Goal: Task Accomplishment & Management: Manage account settings

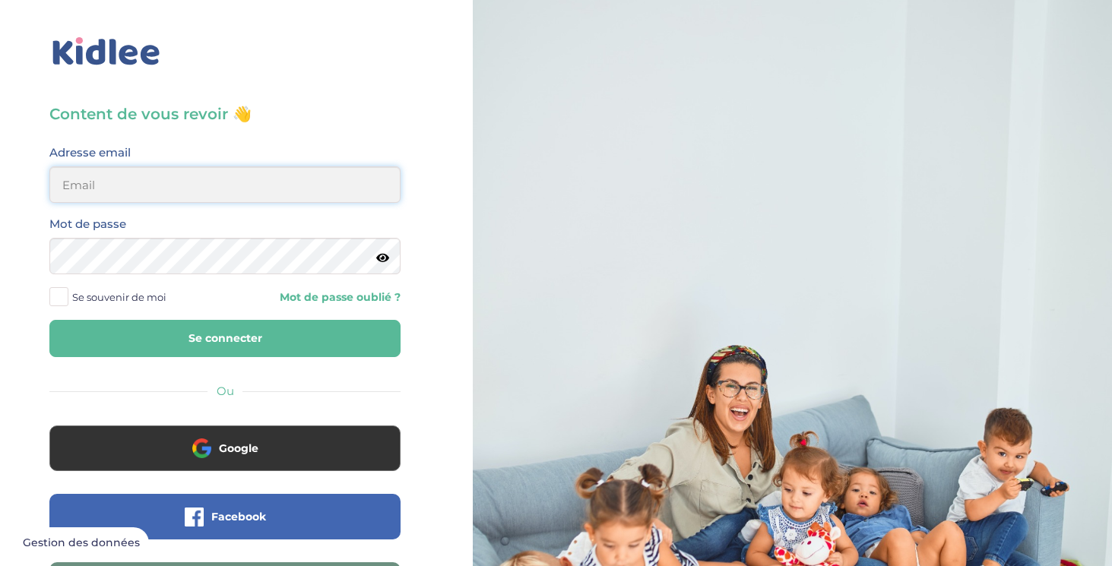
type input "[EMAIL_ADDRESS][DOMAIN_NAME]"
click at [309, 336] on button "Se connecter" at bounding box center [224, 338] width 351 height 37
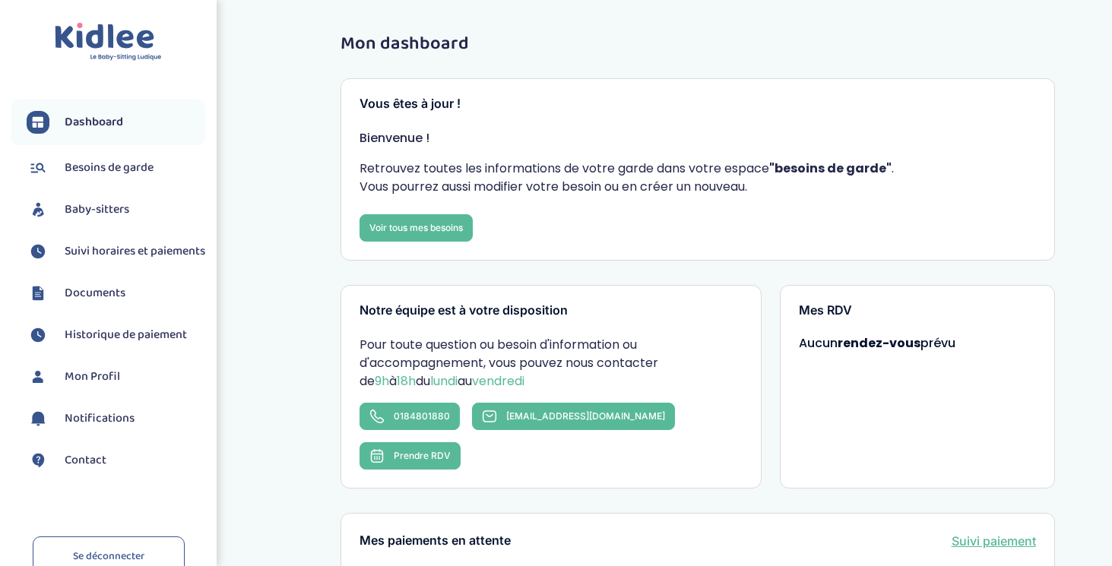
click at [127, 252] on span "Suivi horaires et paiements" at bounding box center [135, 251] width 141 height 18
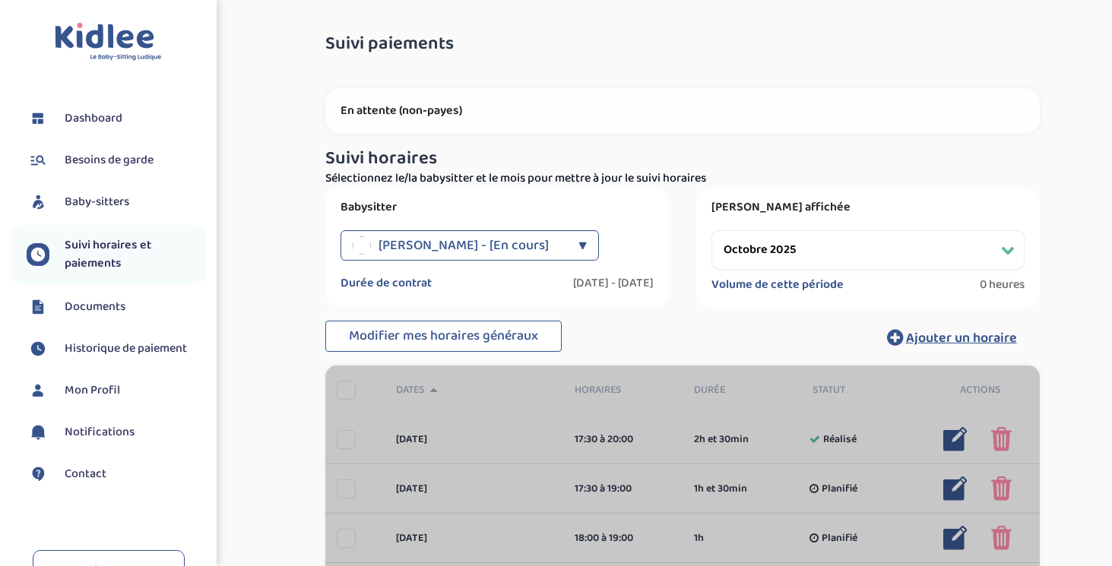
select select "octobre 2025"
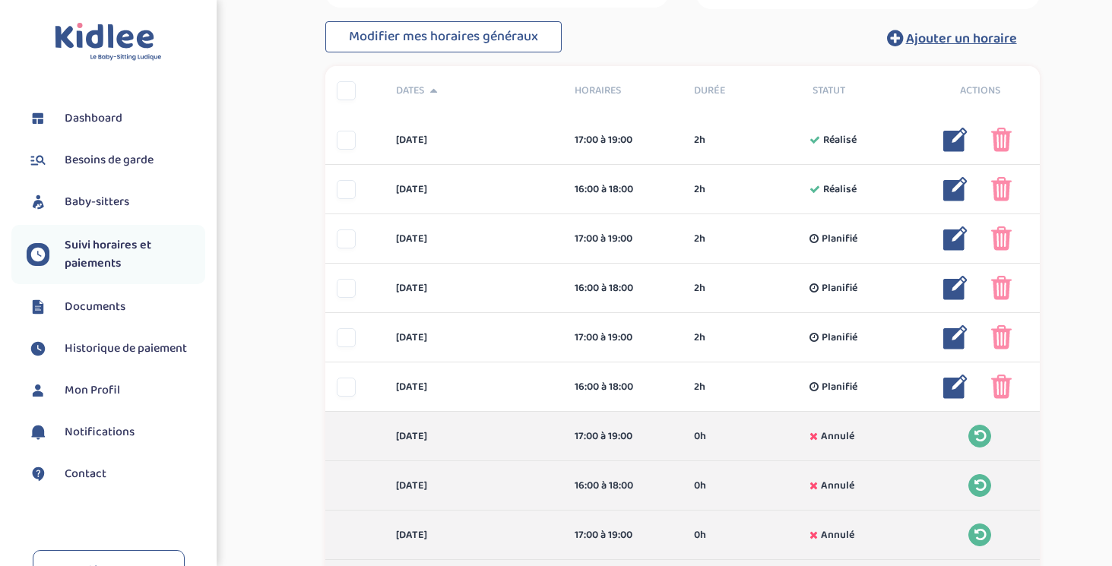
scroll to position [330, 0]
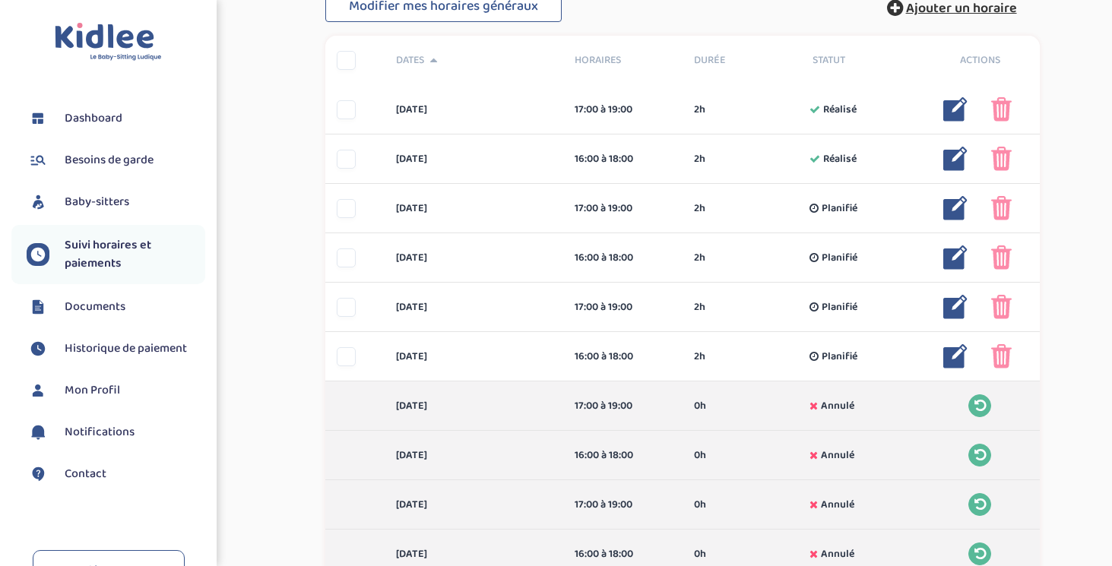
click at [951, 11] on span "Ajouter un horaire" at bounding box center [961, 8] width 111 height 21
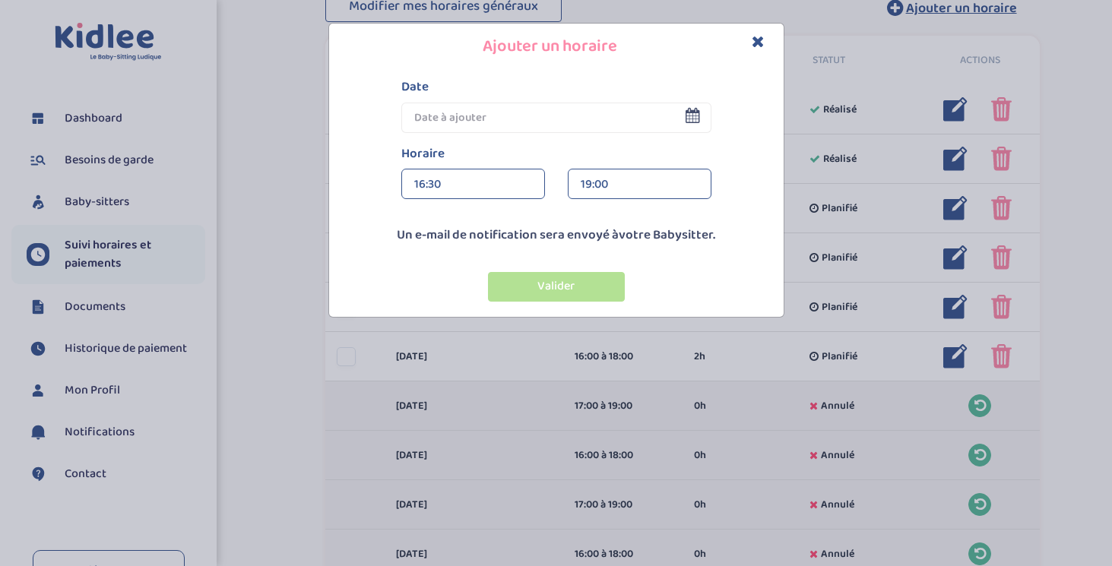
click at [475, 113] on input "text" at bounding box center [556, 118] width 310 height 30
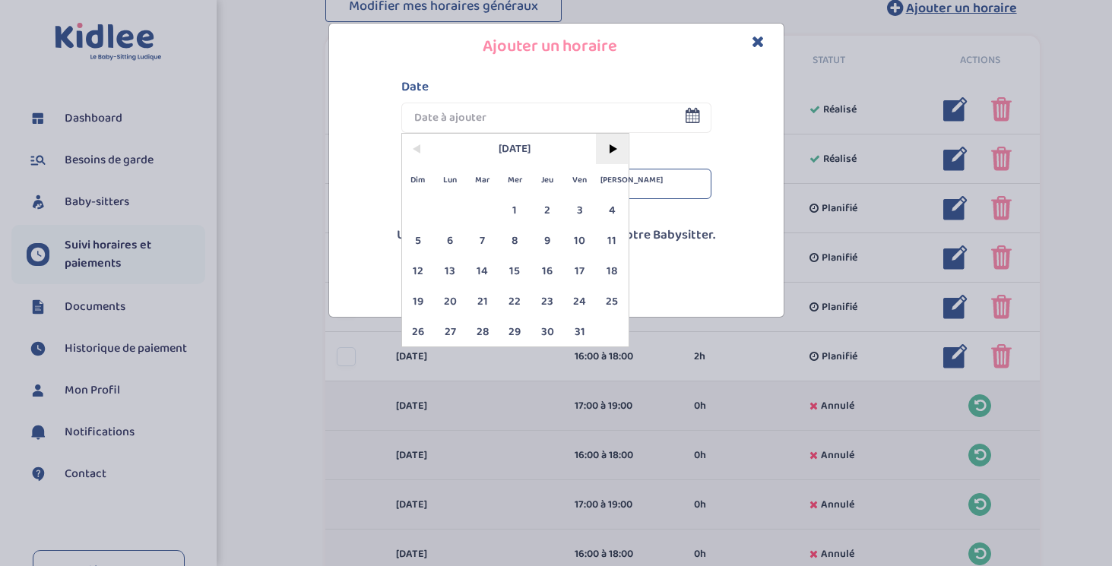
click at [604, 138] on span ">" at bounding box center [612, 149] width 33 height 30
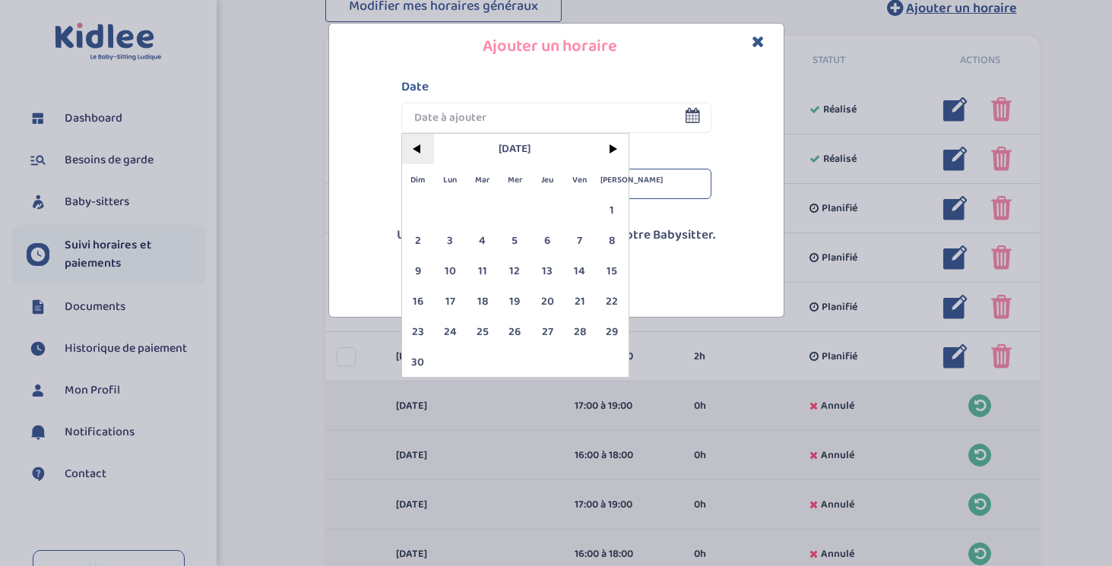
click at [416, 152] on span "<" at bounding box center [418, 149] width 33 height 30
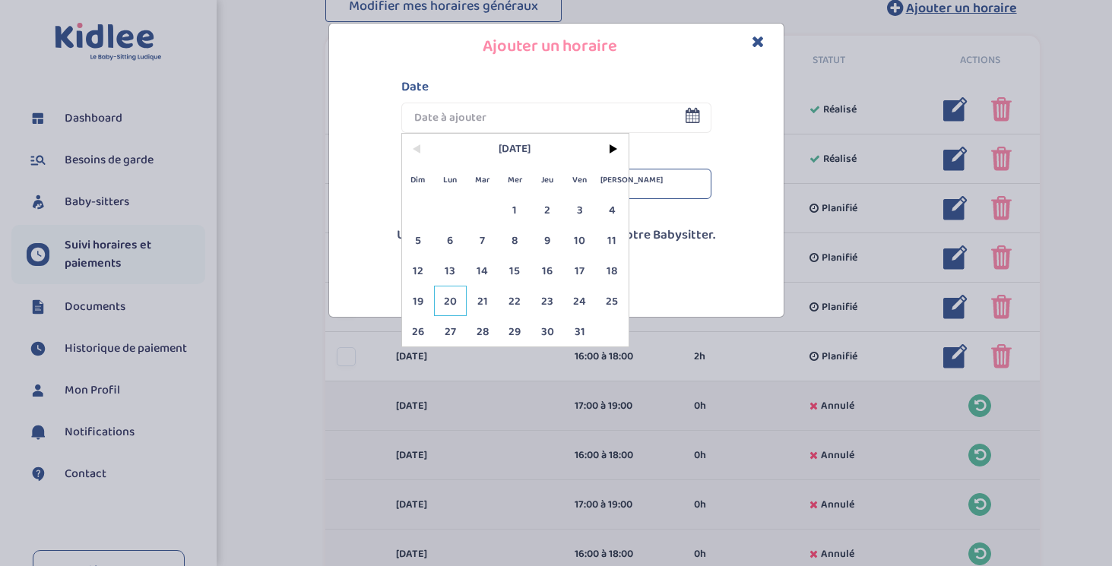
click at [448, 304] on span "20" at bounding box center [450, 301] width 33 height 30
type input "20 Oct 2025"
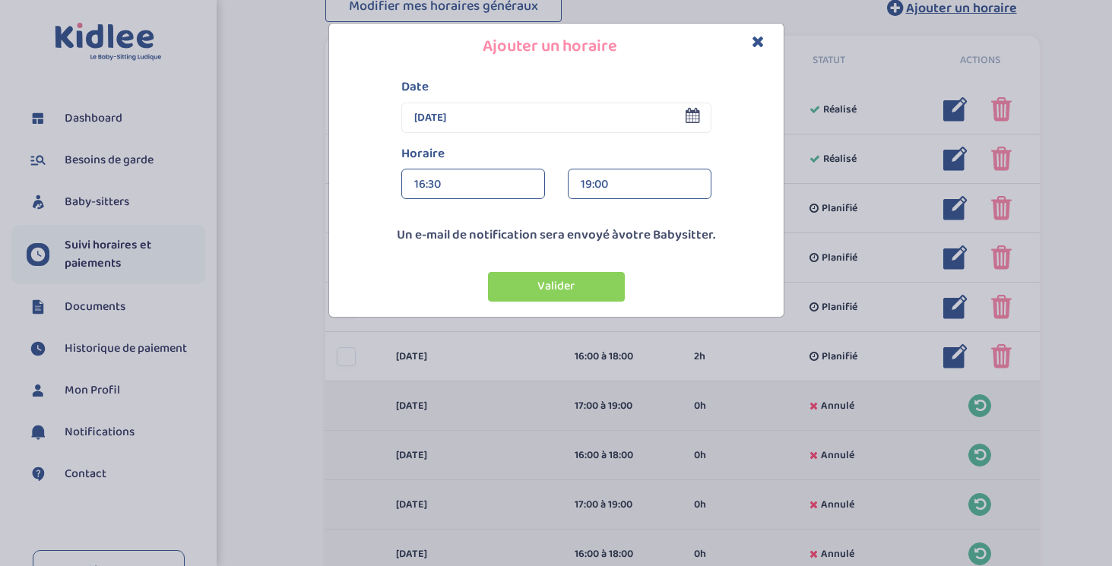
click at [461, 191] on div "16:30" at bounding box center [473, 184] width 118 height 30
click at [457, 250] on div "15:00" at bounding box center [473, 248] width 142 height 38
click at [616, 187] on div "19:00" at bounding box center [640, 184] width 118 height 30
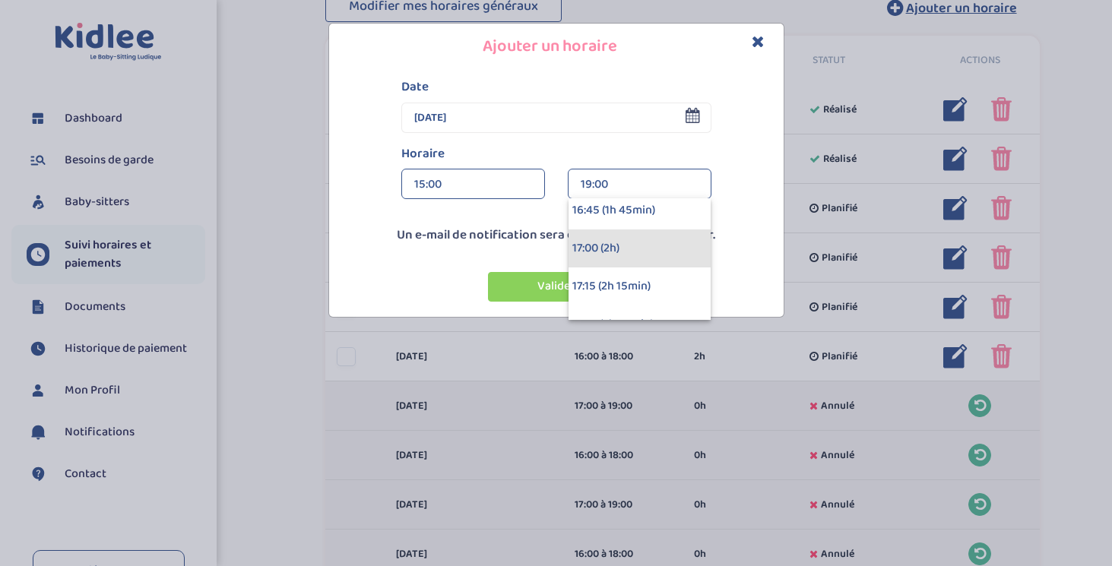
click at [620, 247] on div "17:00 (2h)" at bounding box center [639, 248] width 142 height 38
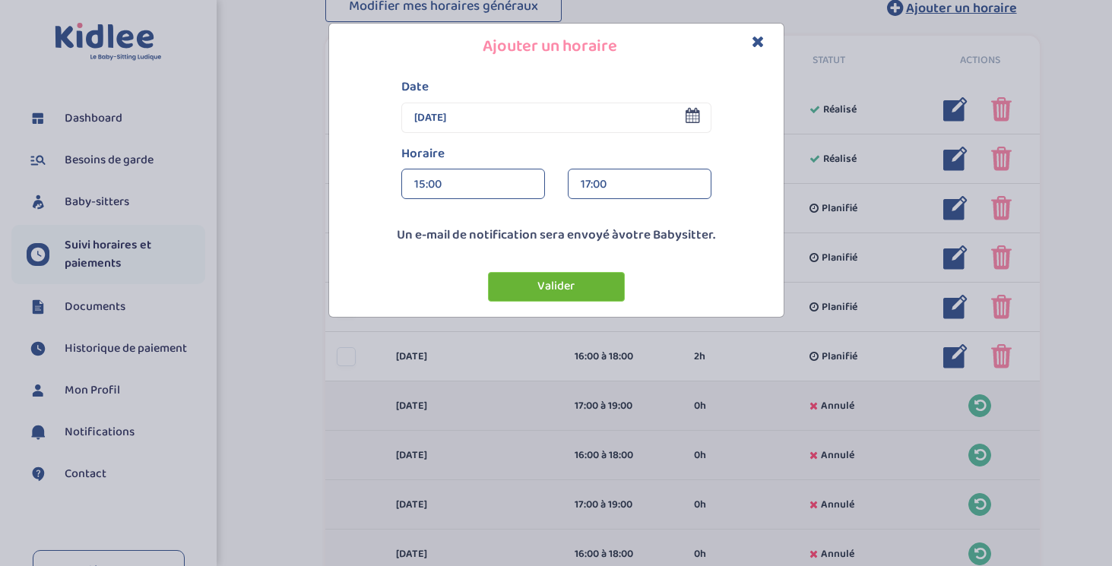
click at [581, 273] on button "Valider" at bounding box center [556, 287] width 137 height 30
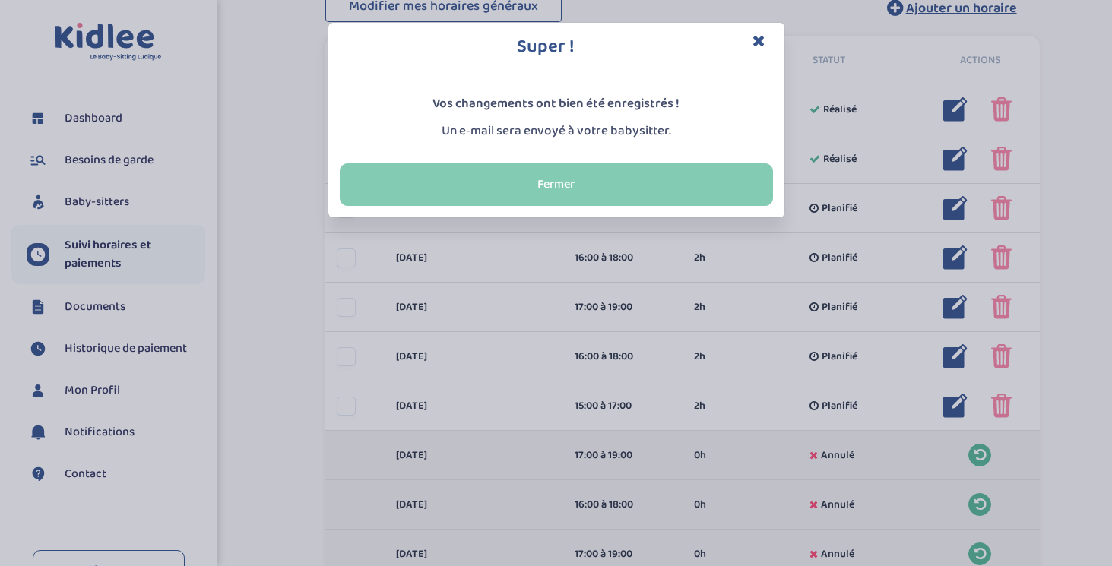
click at [659, 174] on button "Fermer" at bounding box center [556, 184] width 433 height 43
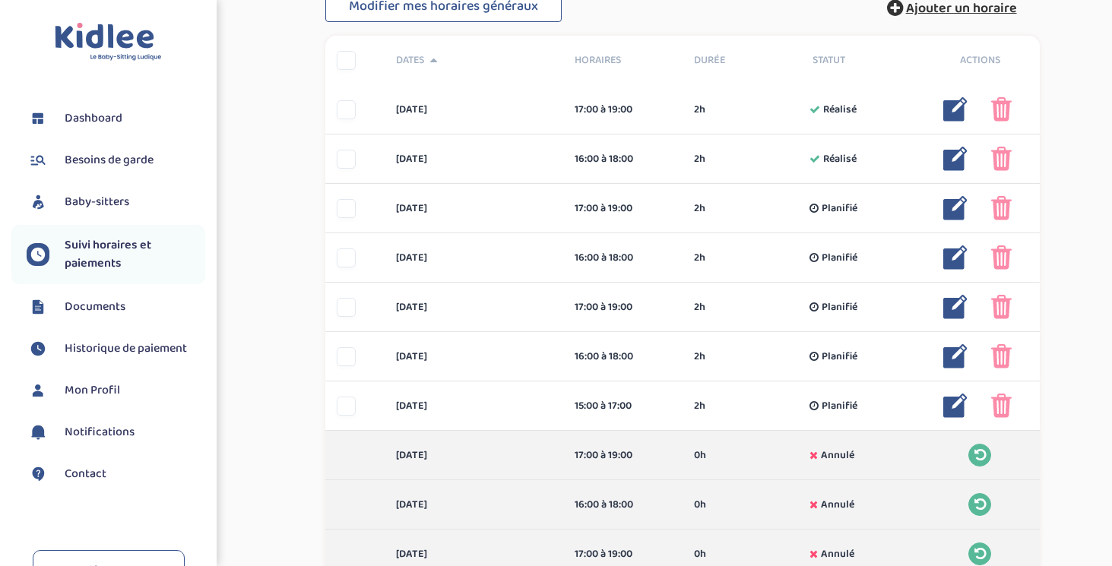
click at [931, 13] on span "Ajouter un horaire" at bounding box center [961, 8] width 111 height 21
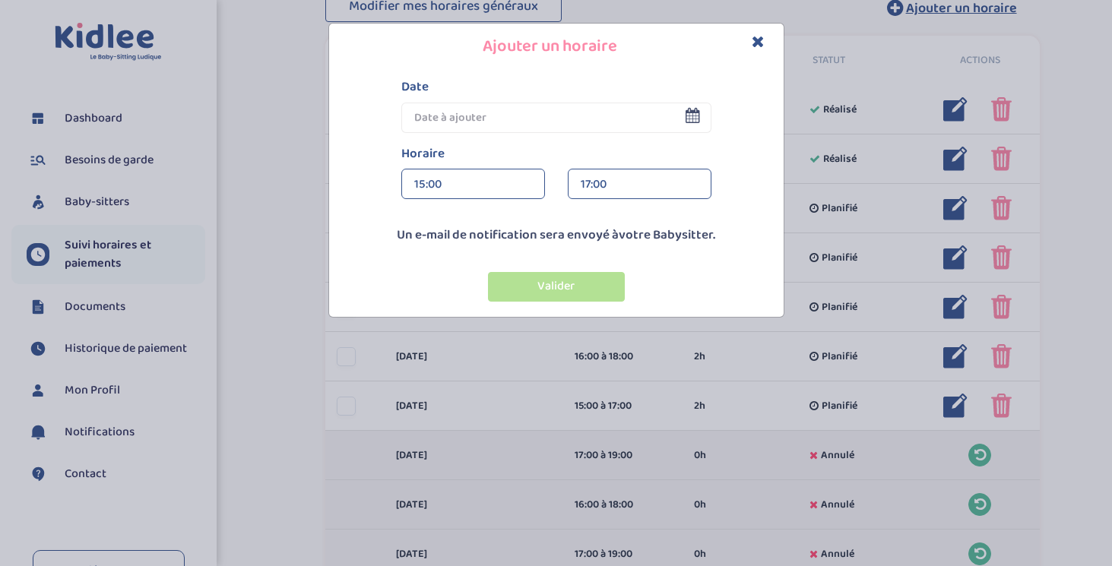
click at [492, 125] on input "text" at bounding box center [556, 118] width 310 height 30
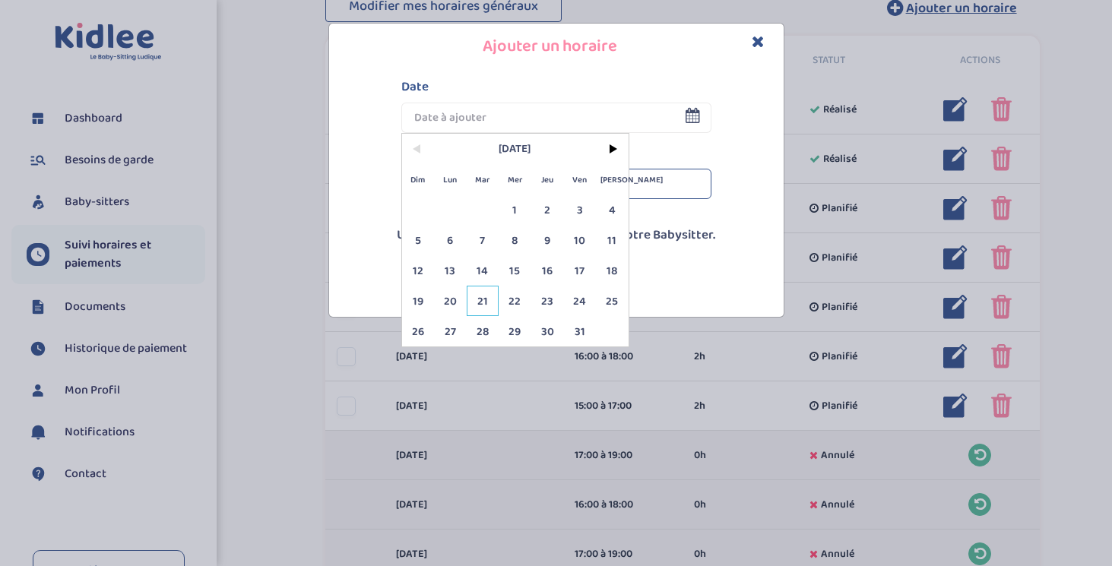
drag, startPoint x: 483, startPoint y: 283, endPoint x: 481, endPoint y: 299, distance: 16.1
click at [481, 299] on div "Dim Lun Mar Mer Jeu Ven Sam 1 2 3 4 5 6 7 8 9 10 11 12 13 14 15 16 17 18 19 20 …" at bounding box center [515, 240] width 226 height 213
click at [481, 299] on span "21" at bounding box center [483, 301] width 33 height 30
type input "21 Oct 2025"
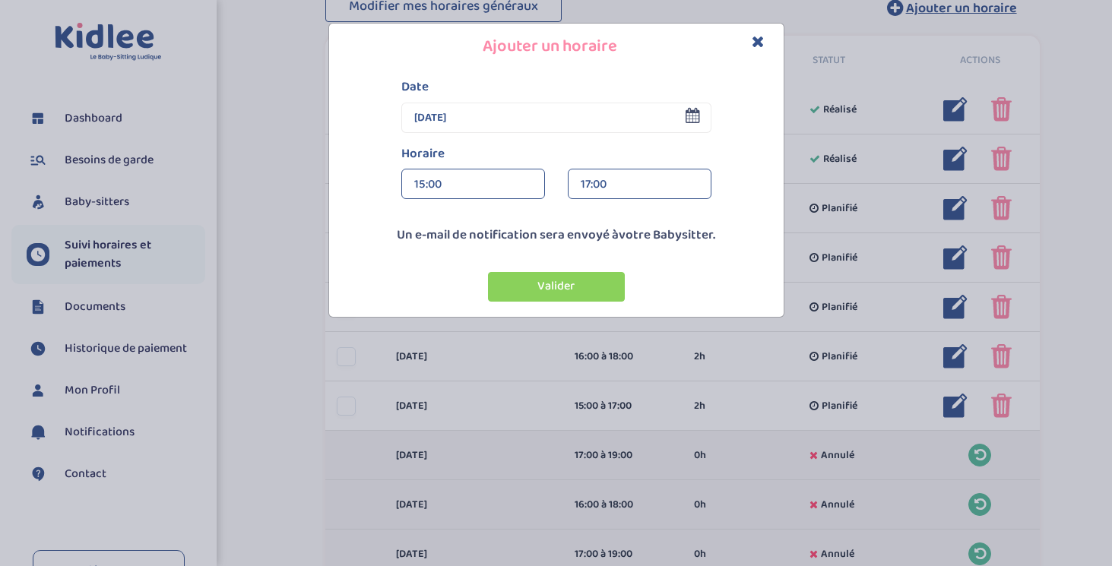
click at [492, 190] on div "15:00" at bounding box center [473, 184] width 118 height 30
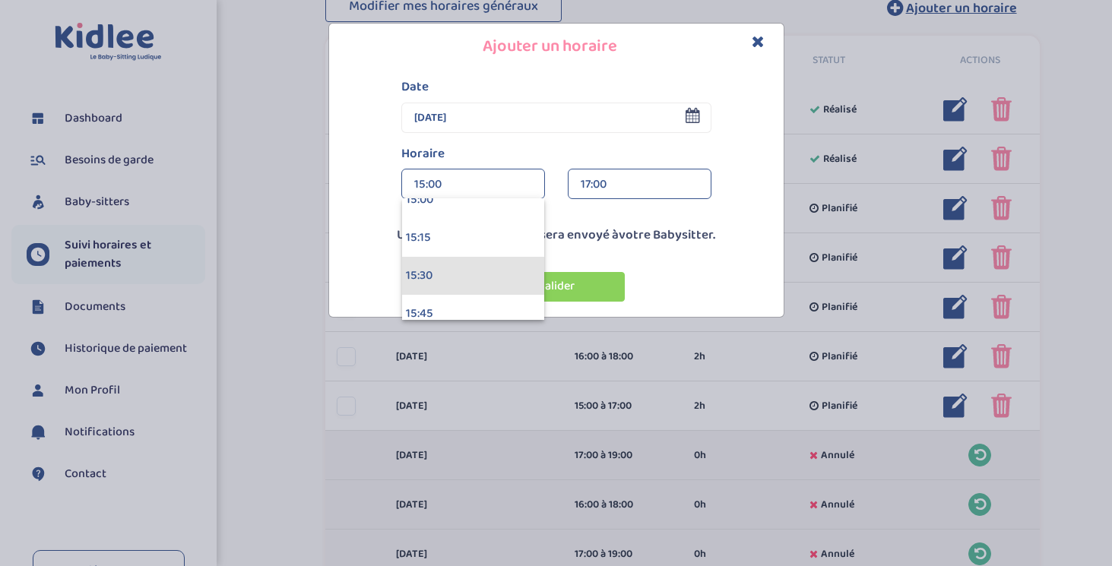
scroll to position [2296, 0]
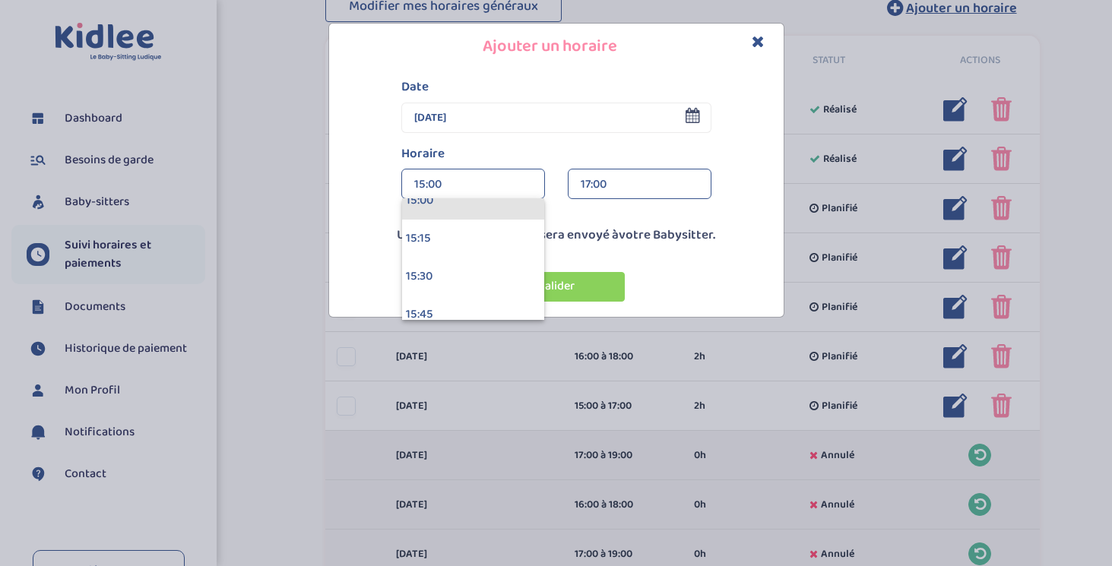
click at [474, 209] on div "15:00" at bounding box center [473, 201] width 142 height 38
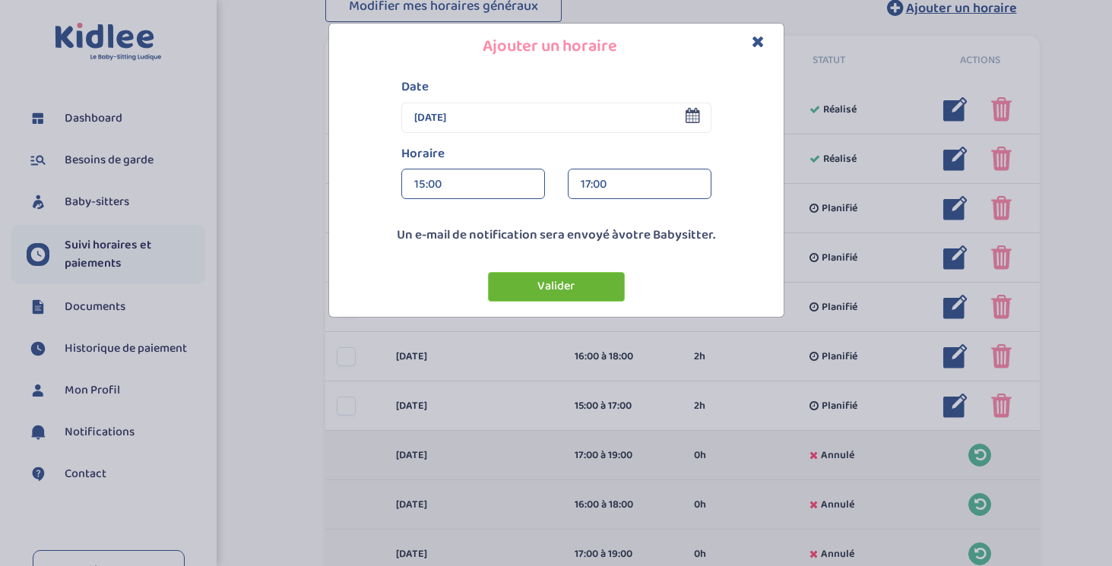
click at [573, 274] on button "Valider" at bounding box center [556, 287] width 137 height 30
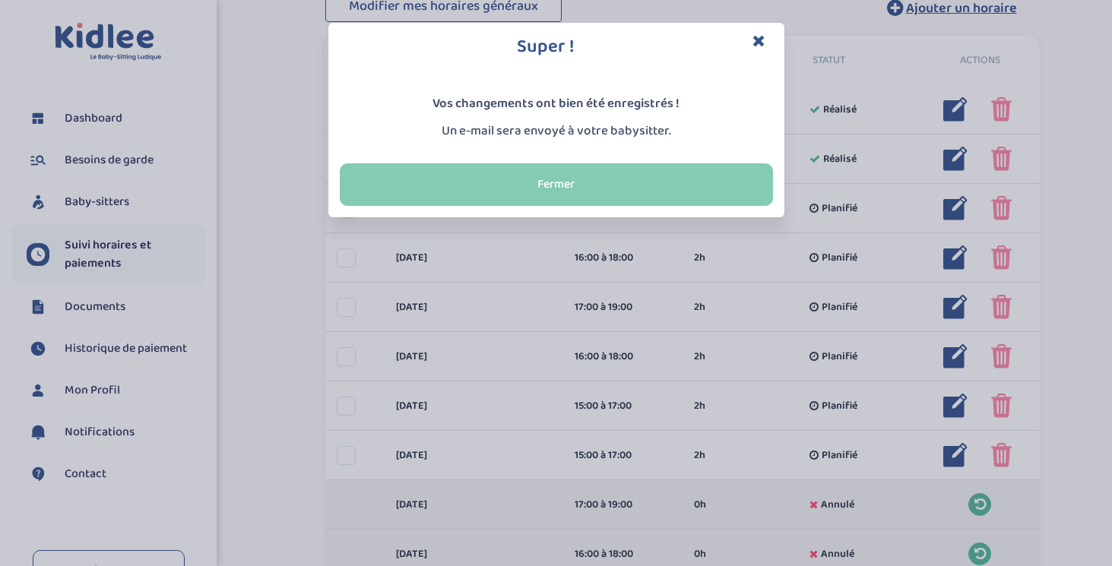
click at [604, 179] on button "Fermer" at bounding box center [556, 184] width 433 height 43
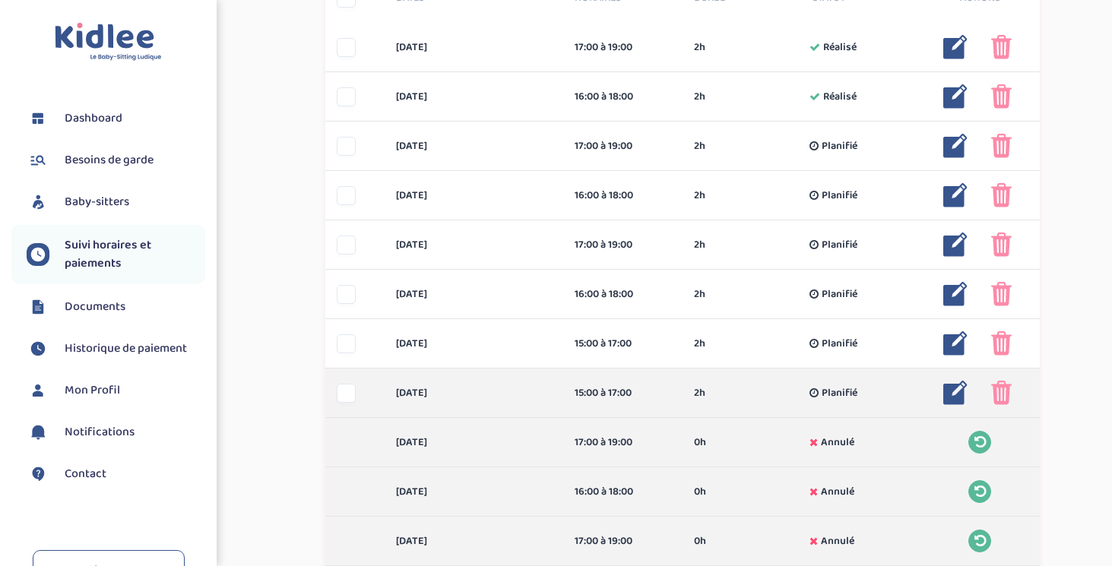
scroll to position [402, 0]
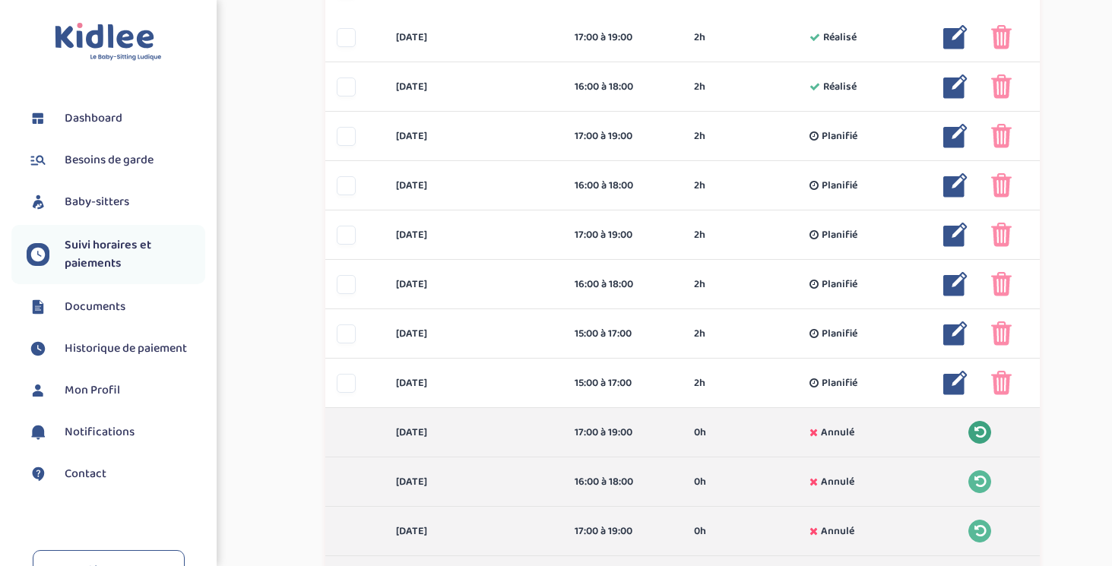
click at [984, 429] on icon at bounding box center [979, 433] width 11 height 14
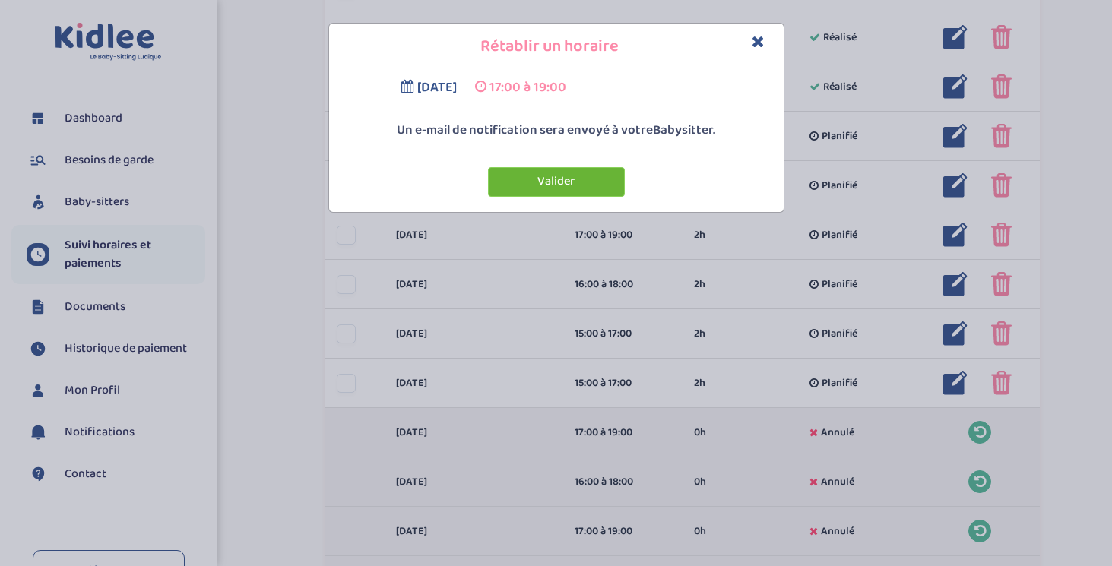
click at [576, 180] on button "Valider" at bounding box center [556, 182] width 137 height 30
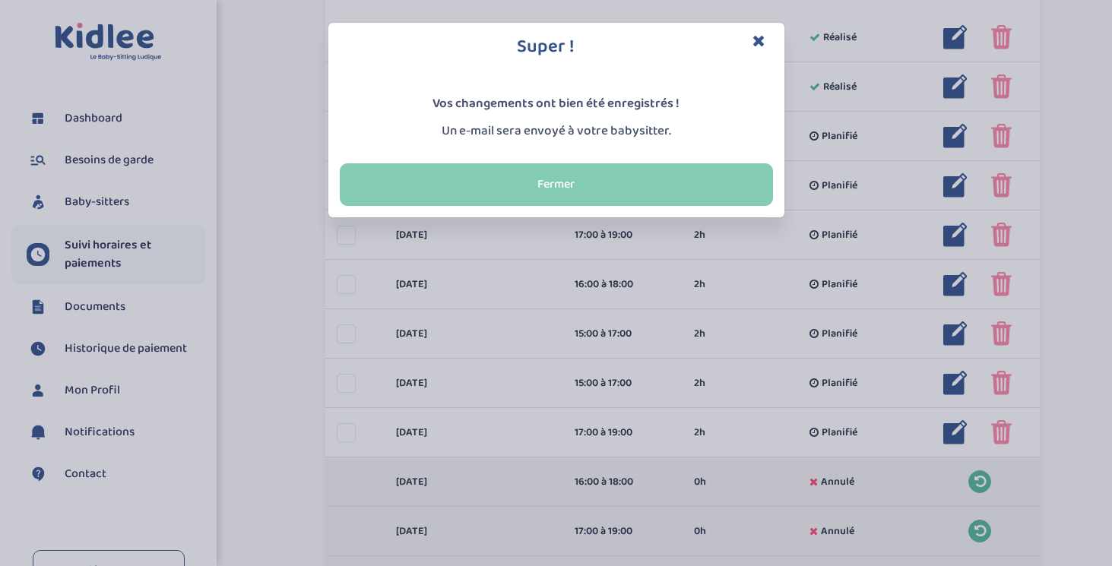
click at [664, 177] on button "Fermer" at bounding box center [556, 184] width 433 height 43
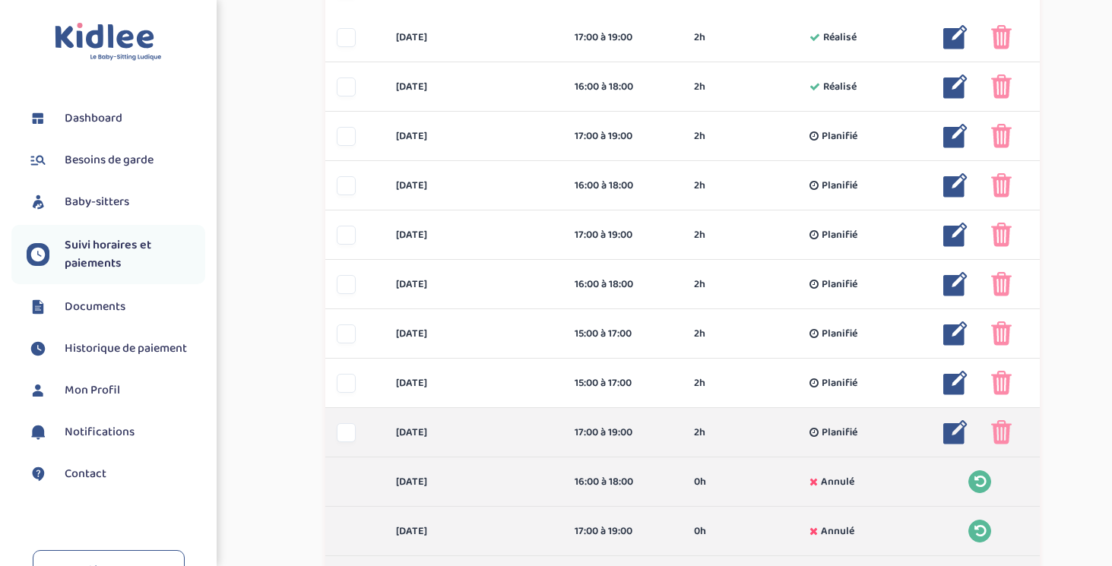
click at [959, 434] on img at bounding box center [955, 432] width 24 height 24
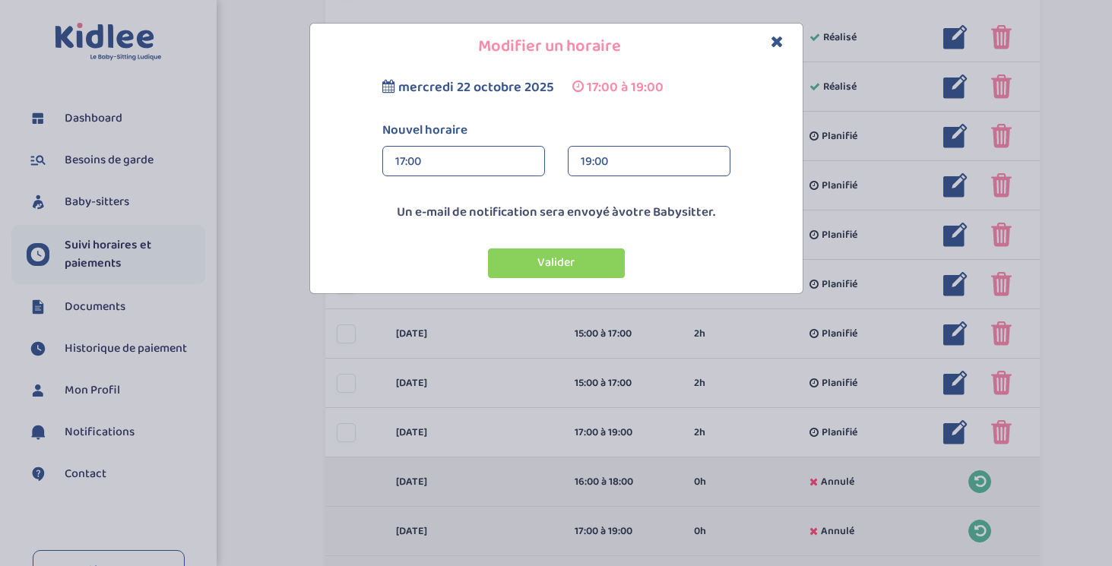
click at [505, 157] on div "17:00" at bounding box center [463, 162] width 137 height 30
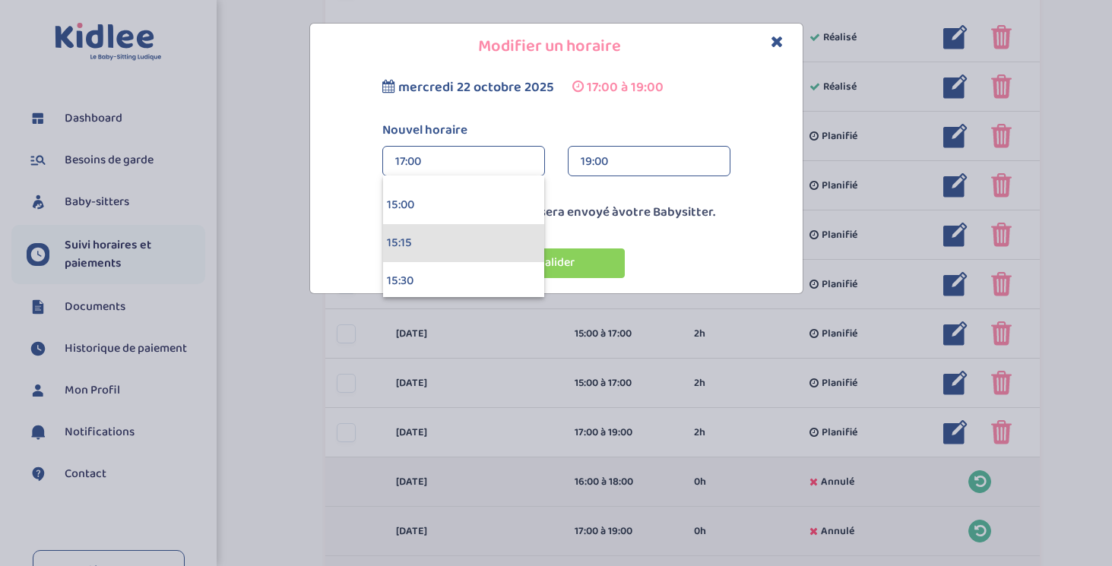
scroll to position [2266, 0]
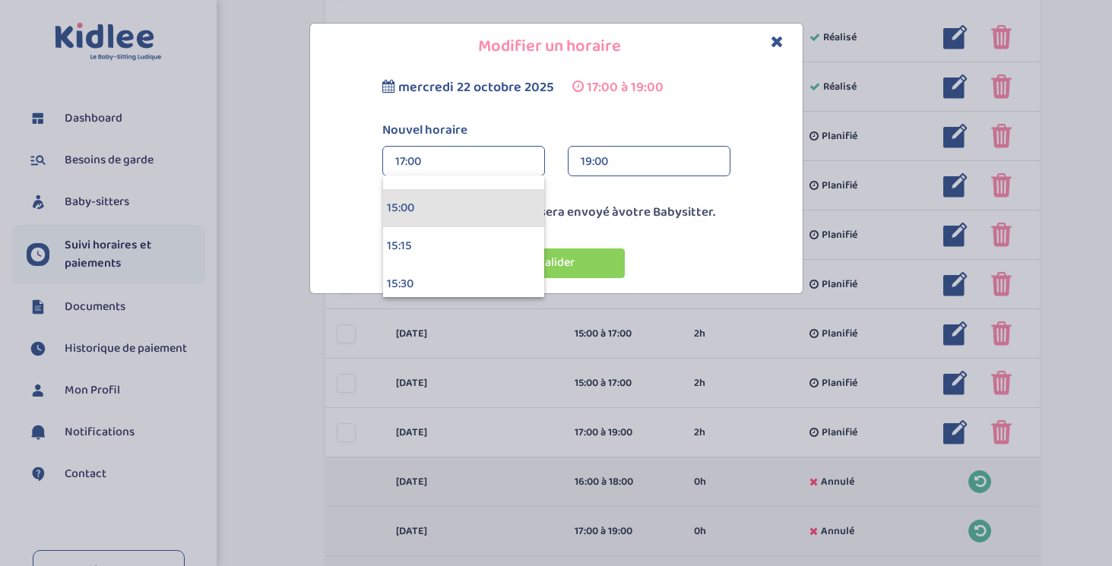
click at [478, 212] on div "15:00" at bounding box center [463, 208] width 161 height 38
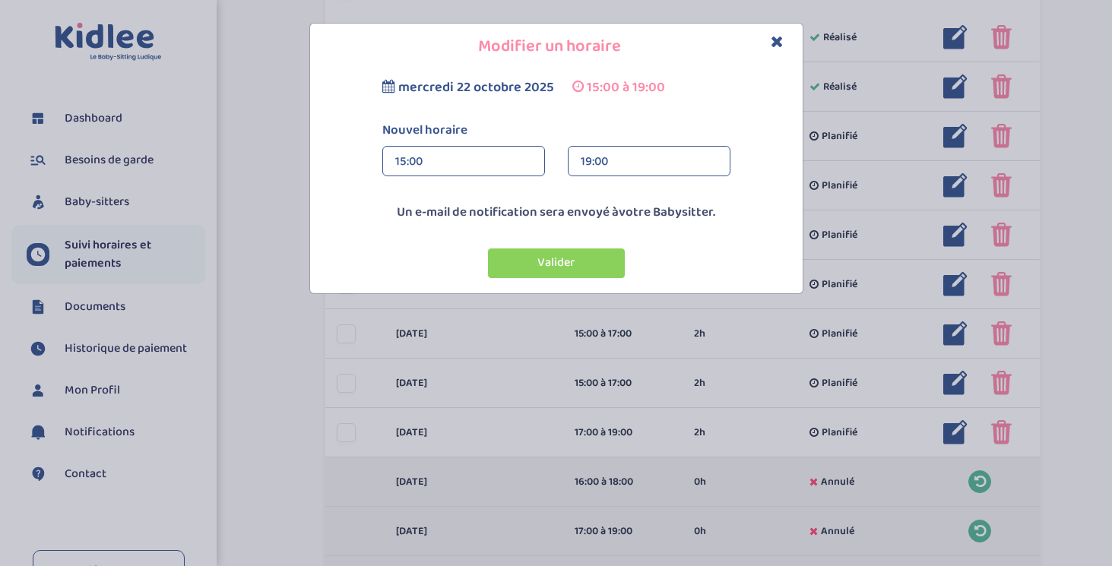
click at [612, 157] on div "19:00" at bounding box center [649, 162] width 137 height 30
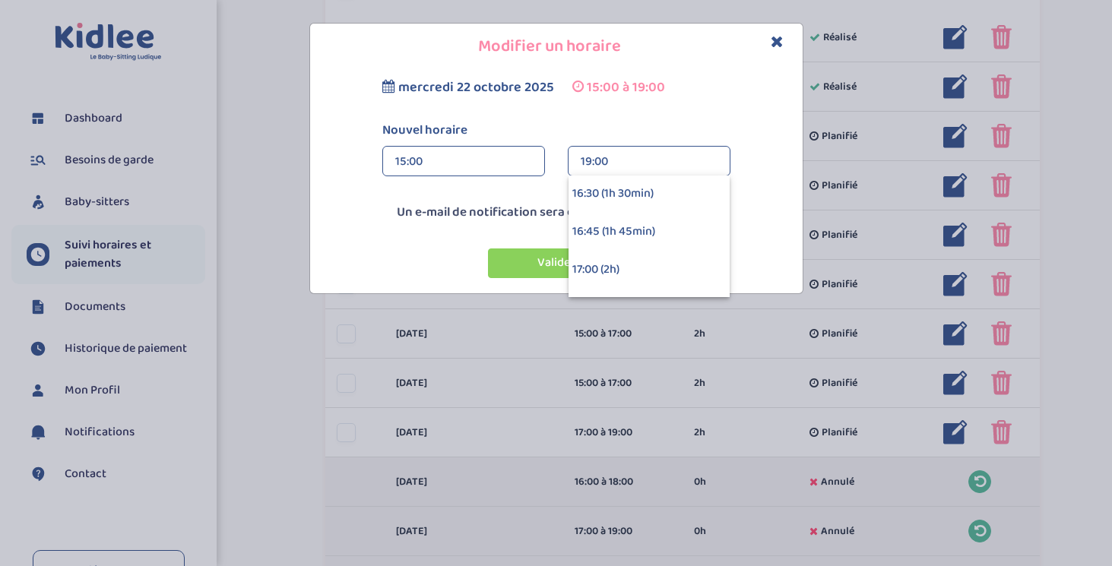
scroll to position [263, 0]
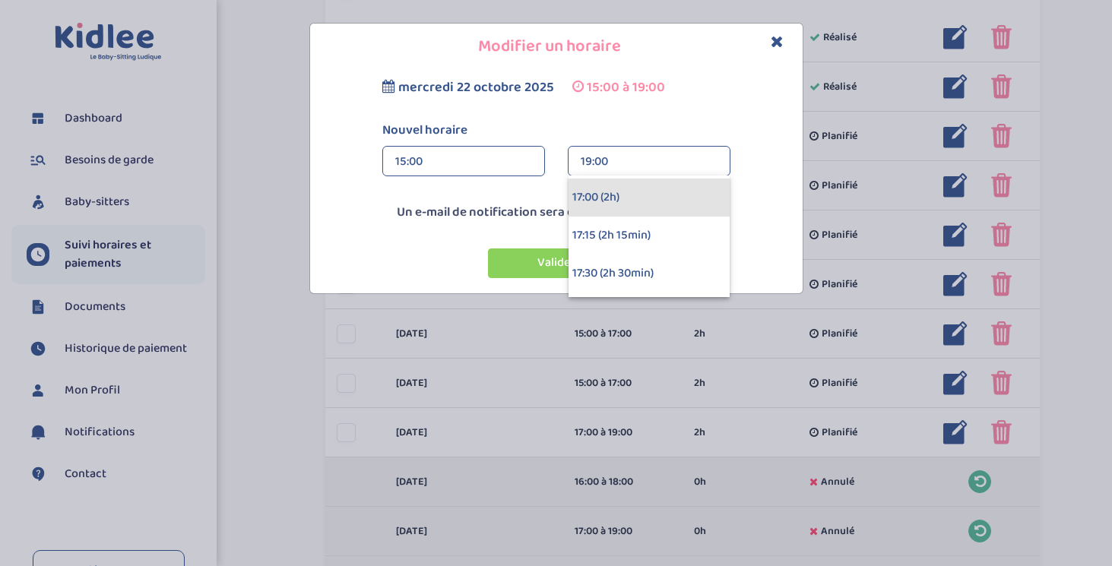
click at [609, 207] on div "17:00 (2h)" at bounding box center [648, 198] width 161 height 38
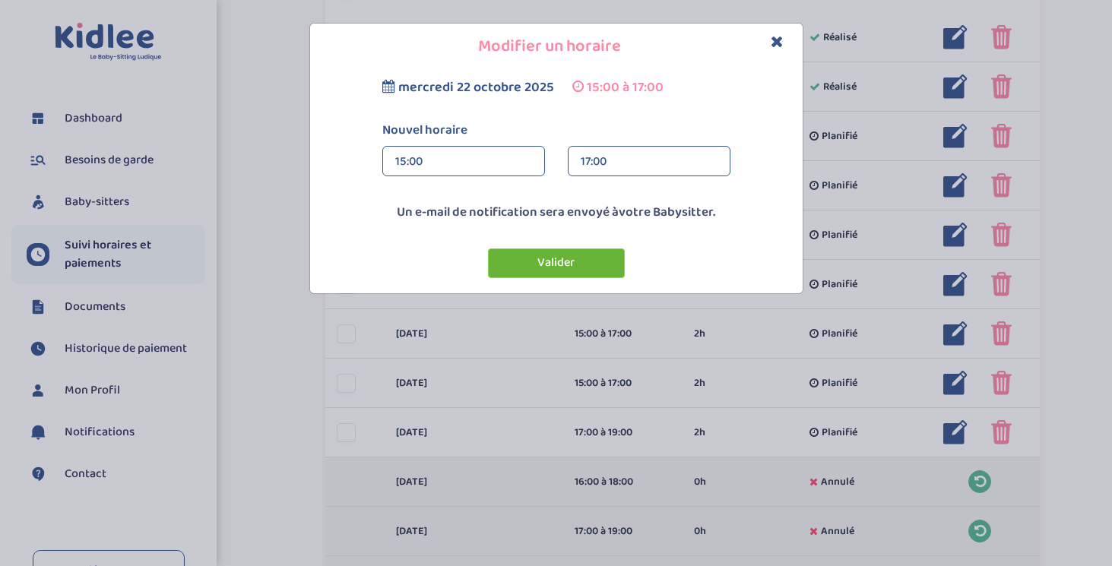
click at [583, 264] on button "Valider" at bounding box center [556, 263] width 137 height 30
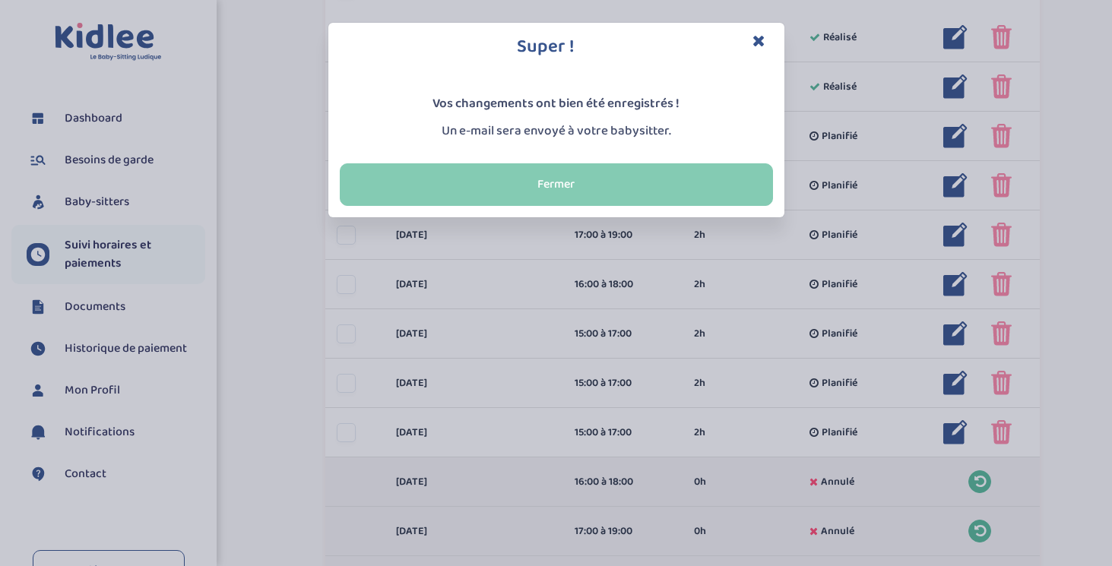
click at [629, 184] on button "Fermer" at bounding box center [556, 184] width 433 height 43
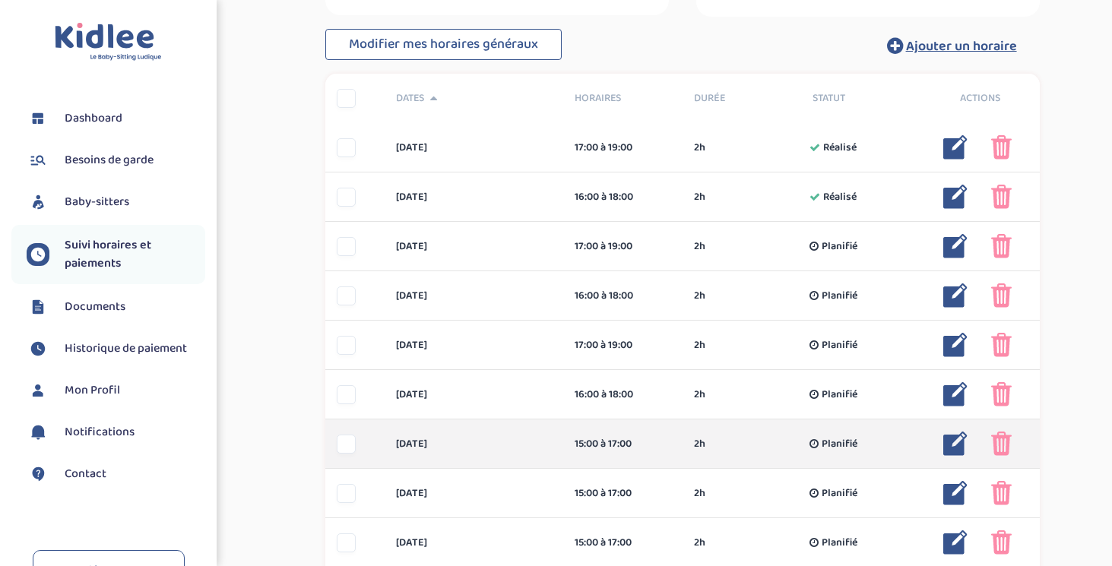
scroll to position [176, 0]
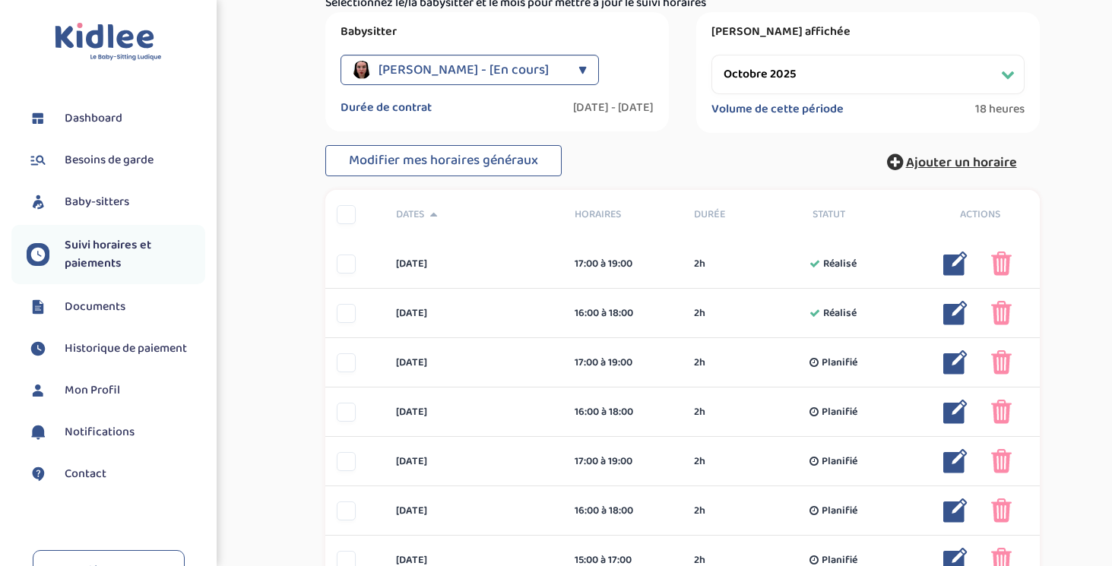
click at [928, 166] on span "Ajouter un horaire" at bounding box center [961, 162] width 111 height 21
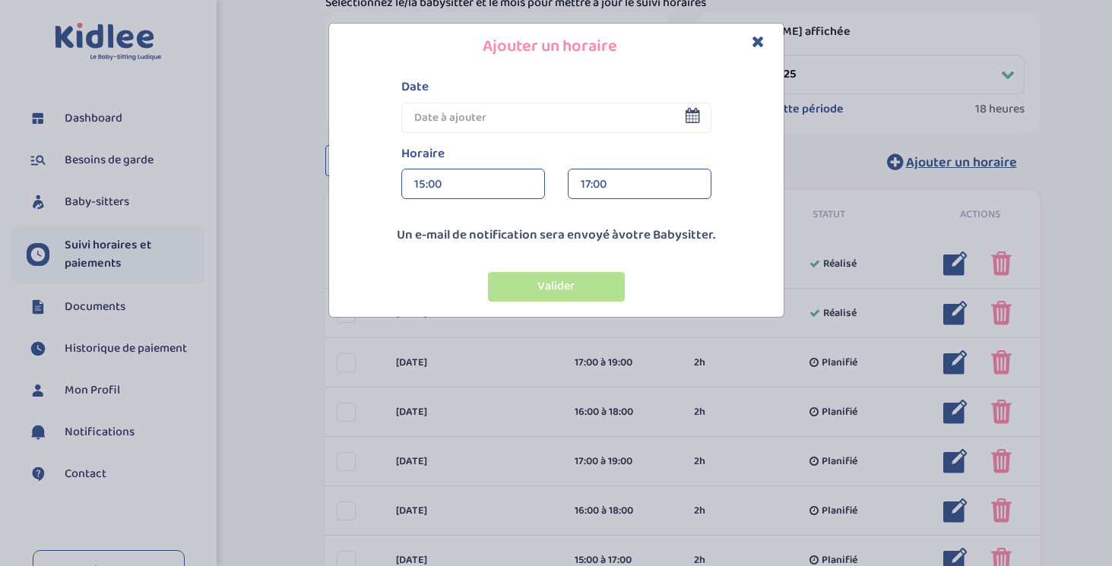
click at [485, 122] on input "text" at bounding box center [556, 118] width 310 height 30
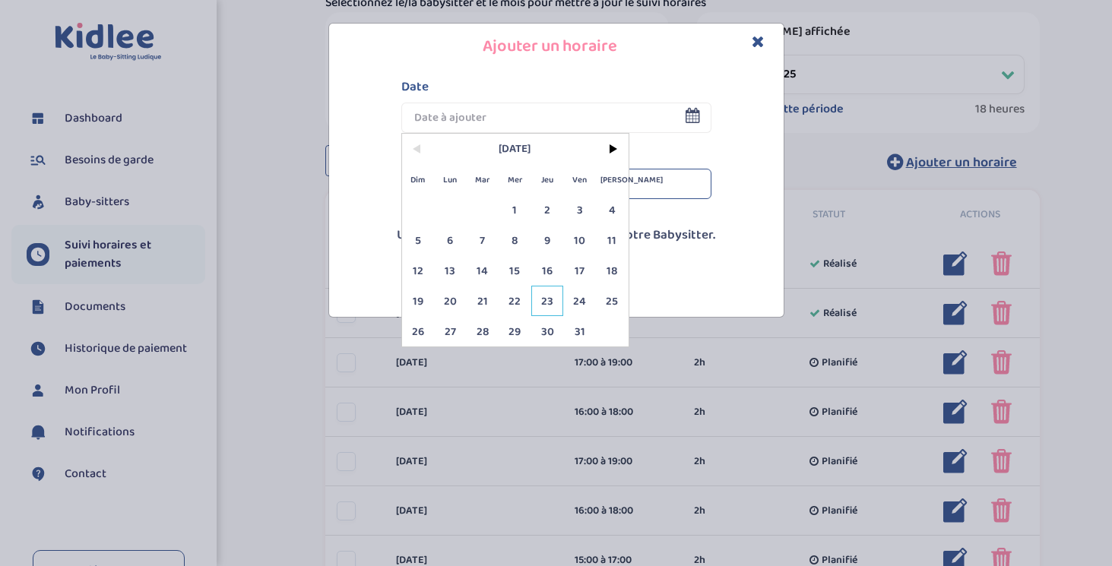
click at [542, 299] on span "23" at bounding box center [547, 301] width 33 height 30
type input "23 Oct 2025"
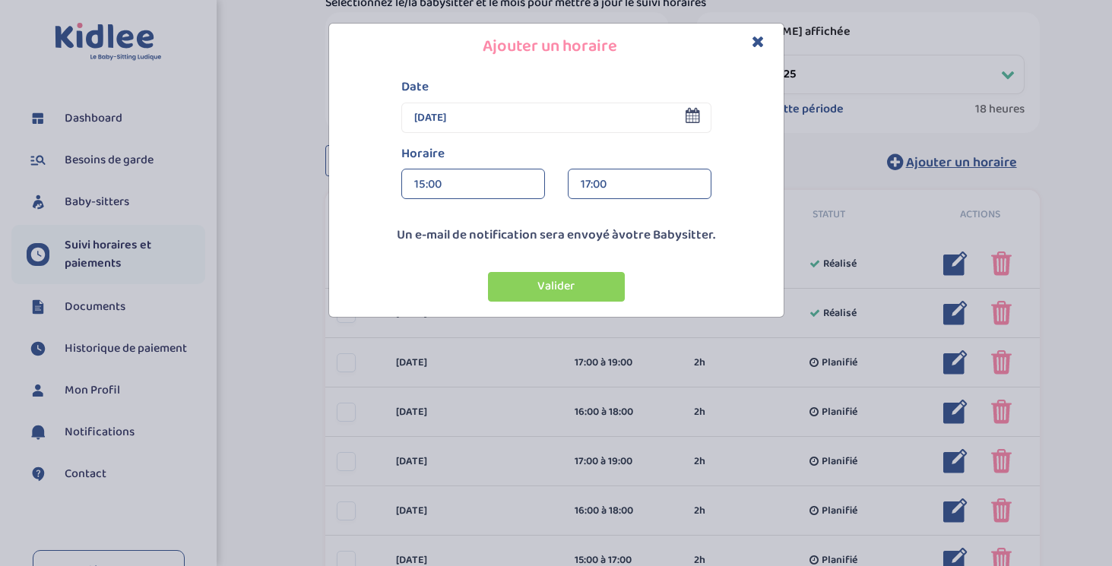
click at [623, 188] on div "17:00" at bounding box center [640, 184] width 118 height 30
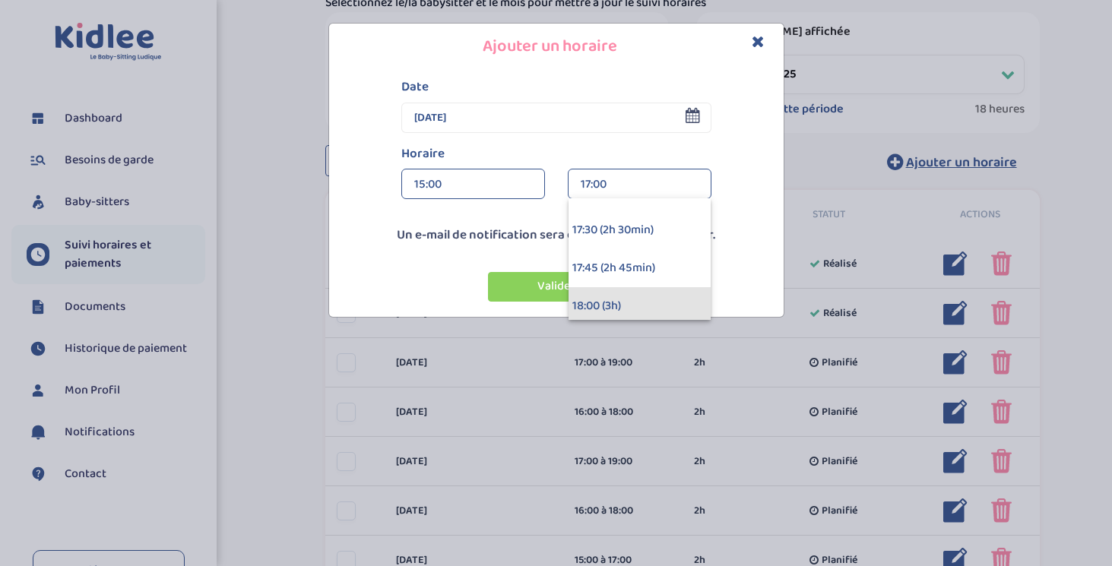
click at [620, 295] on div "18:00 (3h)" at bounding box center [639, 306] width 142 height 38
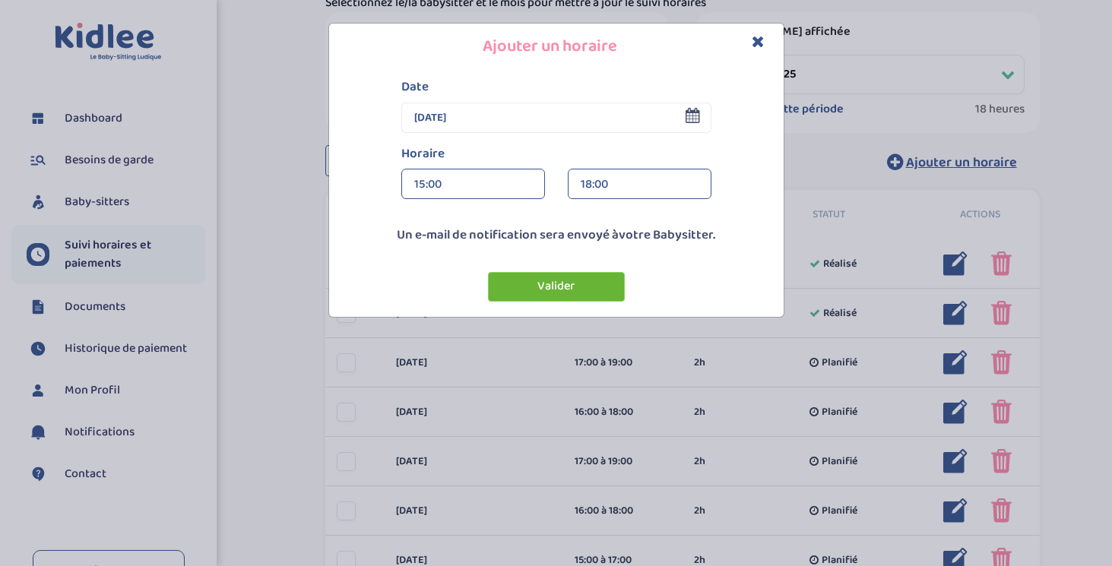
click at [581, 293] on button "Valider" at bounding box center [556, 287] width 137 height 30
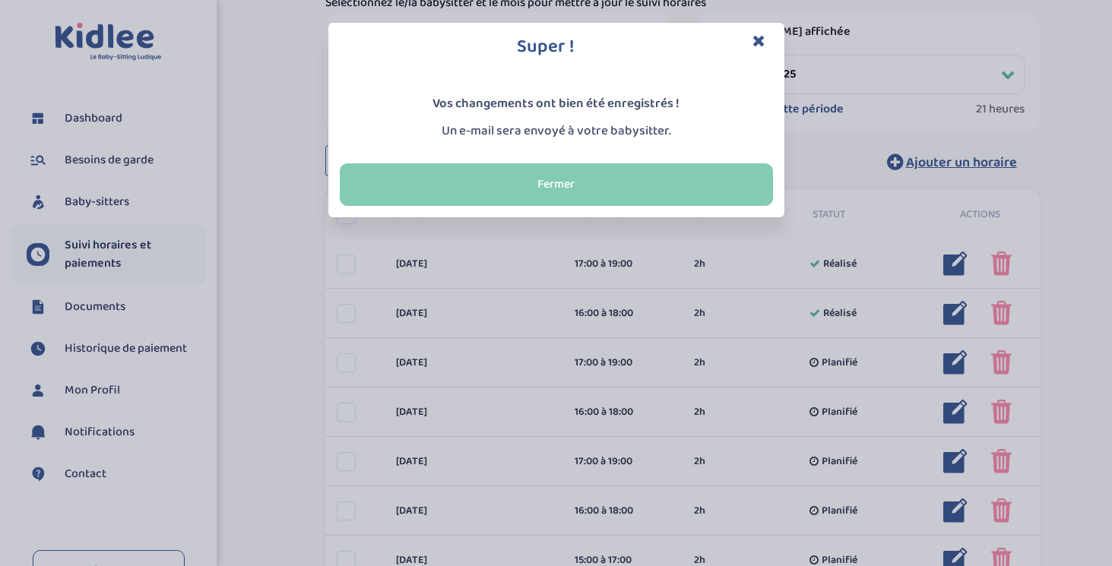
click at [659, 201] on button "Fermer" at bounding box center [556, 184] width 433 height 43
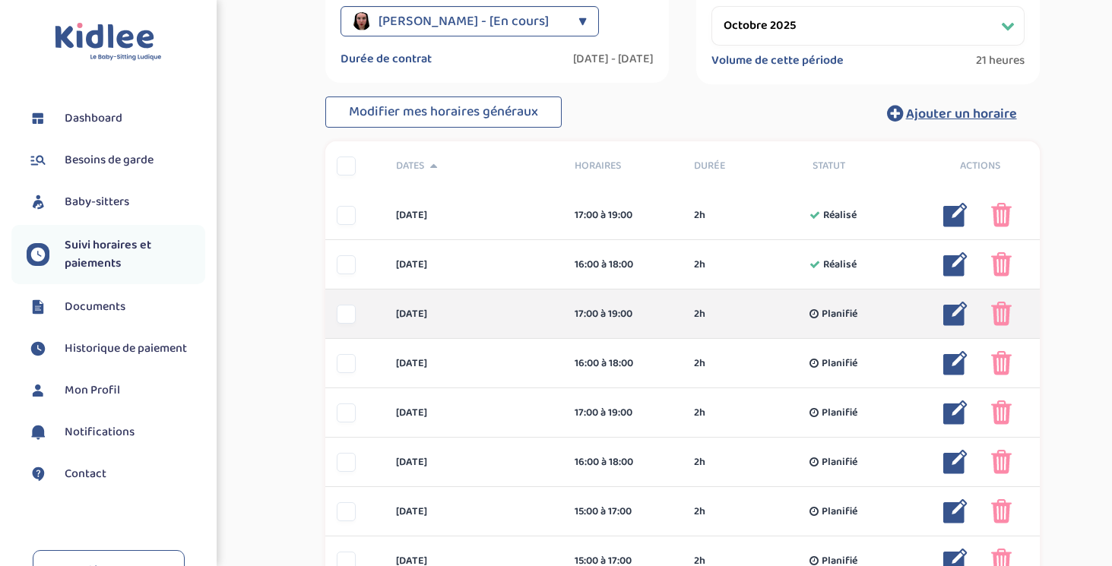
scroll to position [226, 0]
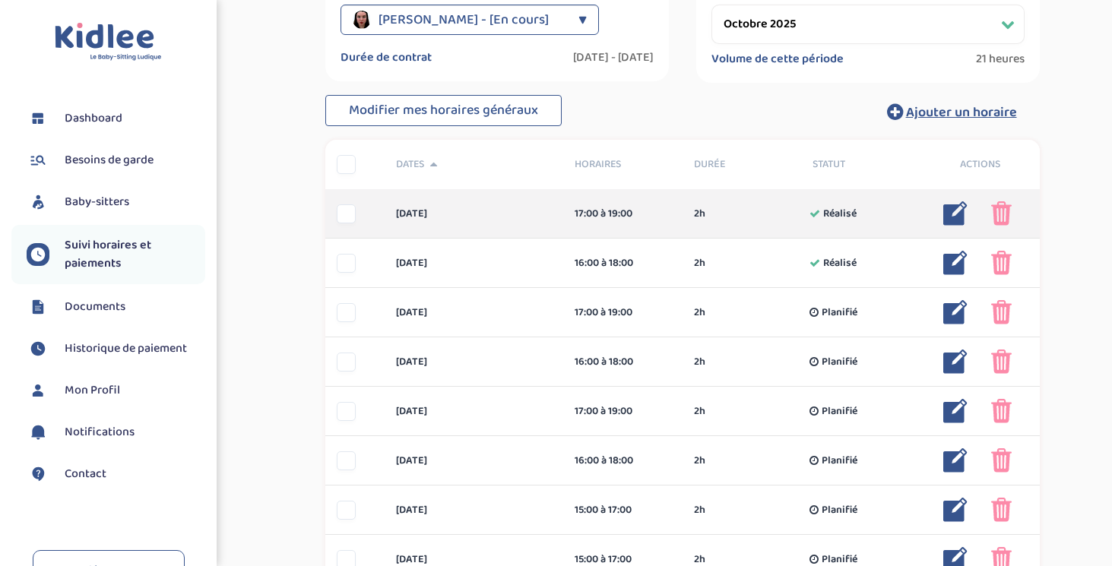
click at [951, 222] on img at bounding box center [955, 213] width 24 height 24
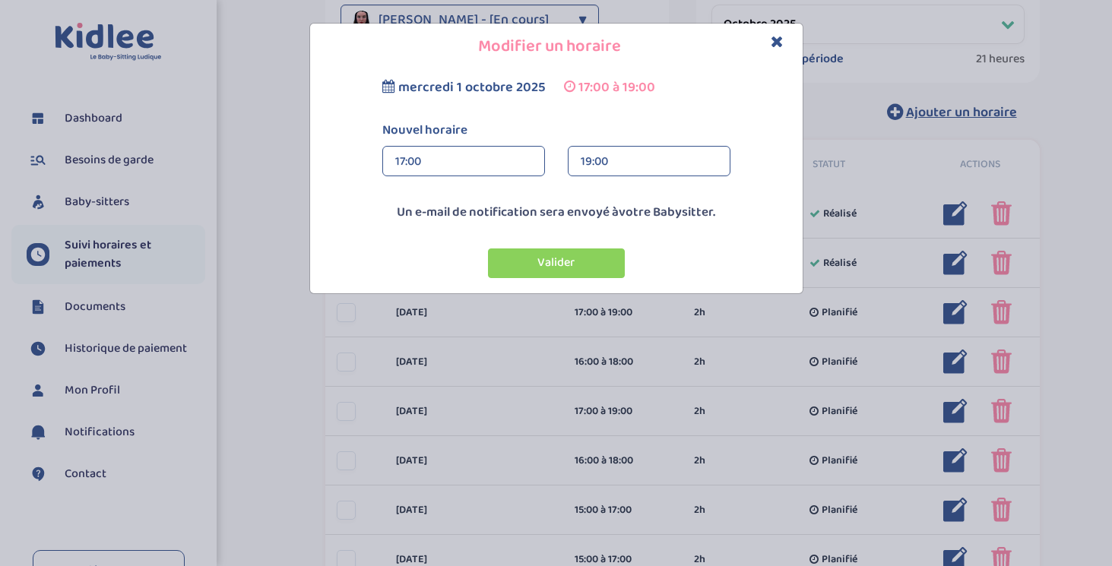
click at [663, 166] on div "19:00" at bounding box center [649, 162] width 137 height 30
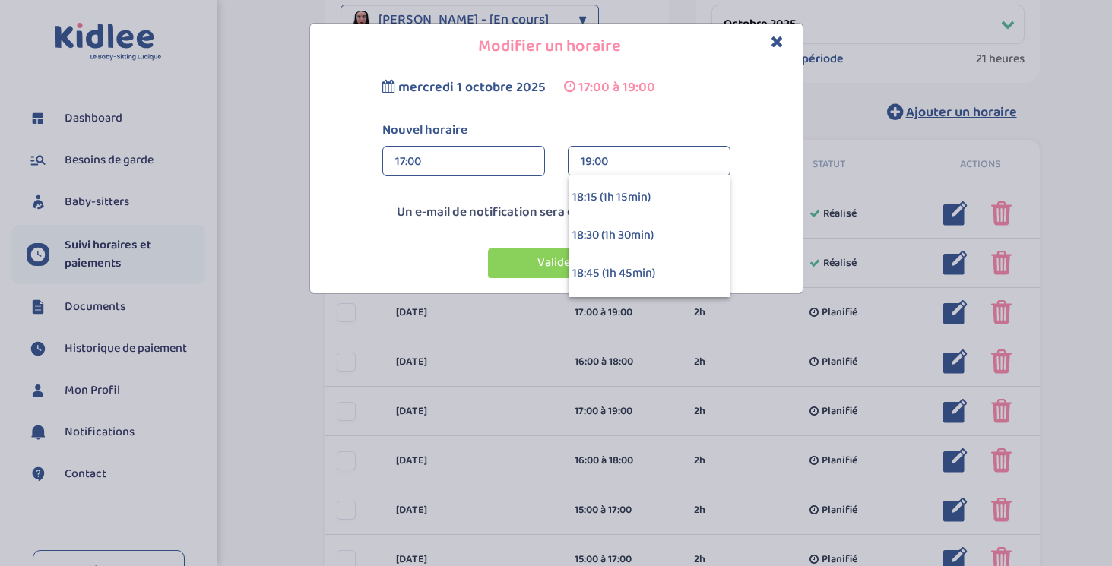
scroll to position [122, 0]
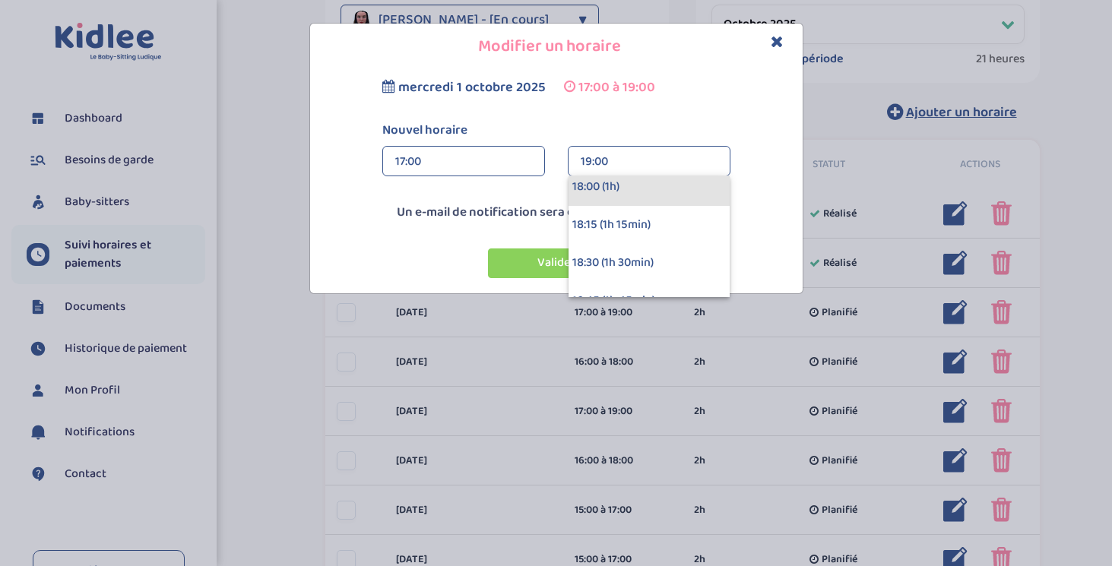
click at [653, 189] on div "18:00 (1h)" at bounding box center [648, 187] width 161 height 38
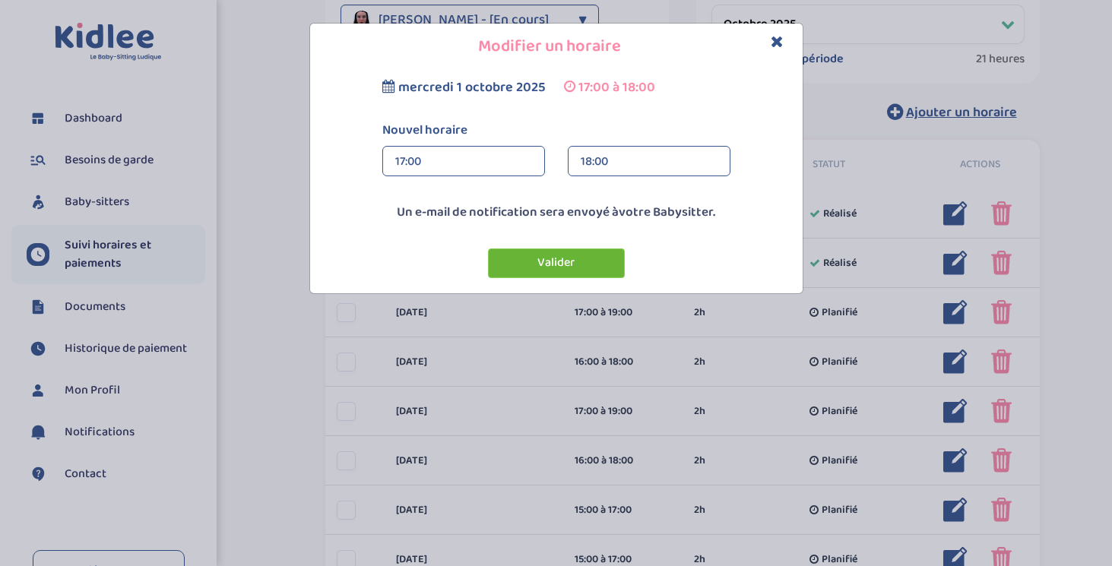
click at [603, 255] on button "Valider" at bounding box center [556, 263] width 137 height 30
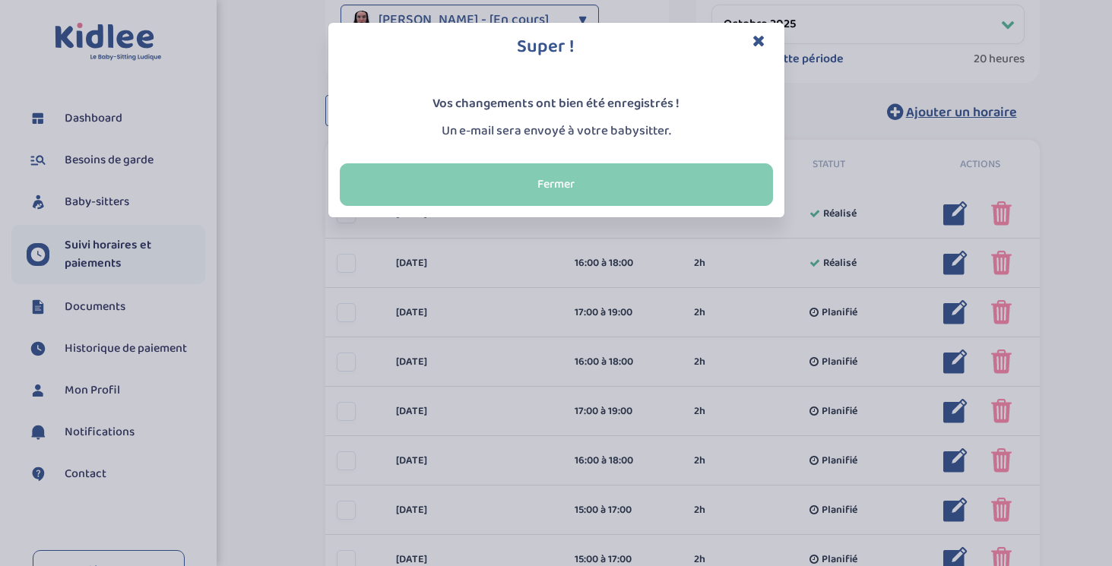
click at [650, 183] on button "Fermer" at bounding box center [556, 184] width 433 height 43
